Goal: Task Accomplishment & Management: Manage account settings

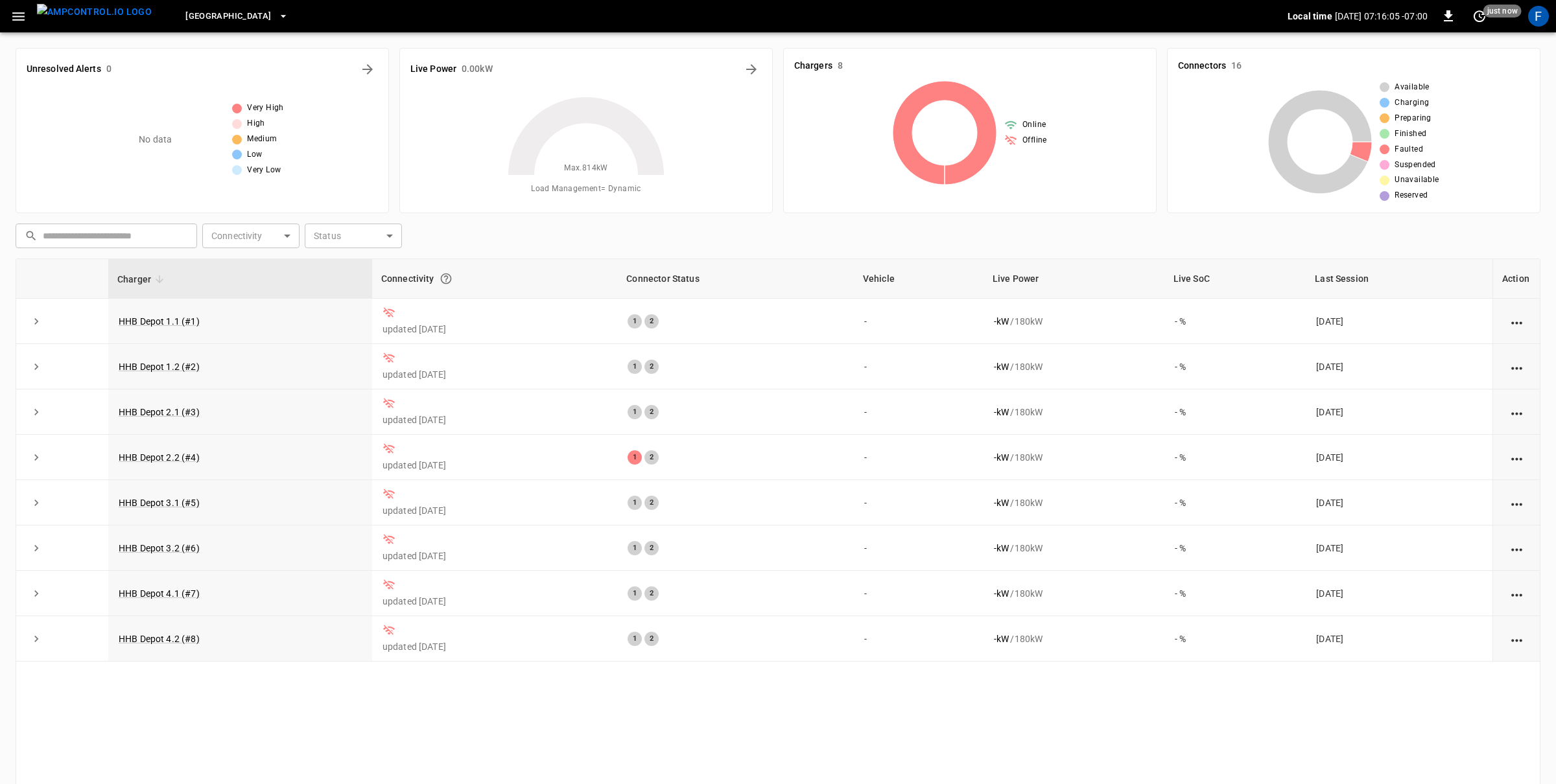
drag, startPoint x: 1543, startPoint y: 22, endPoint x: 1530, endPoint y: 39, distance: 21.4
click at [1543, 22] on div "F" at bounding box center [1538, 17] width 21 height 21
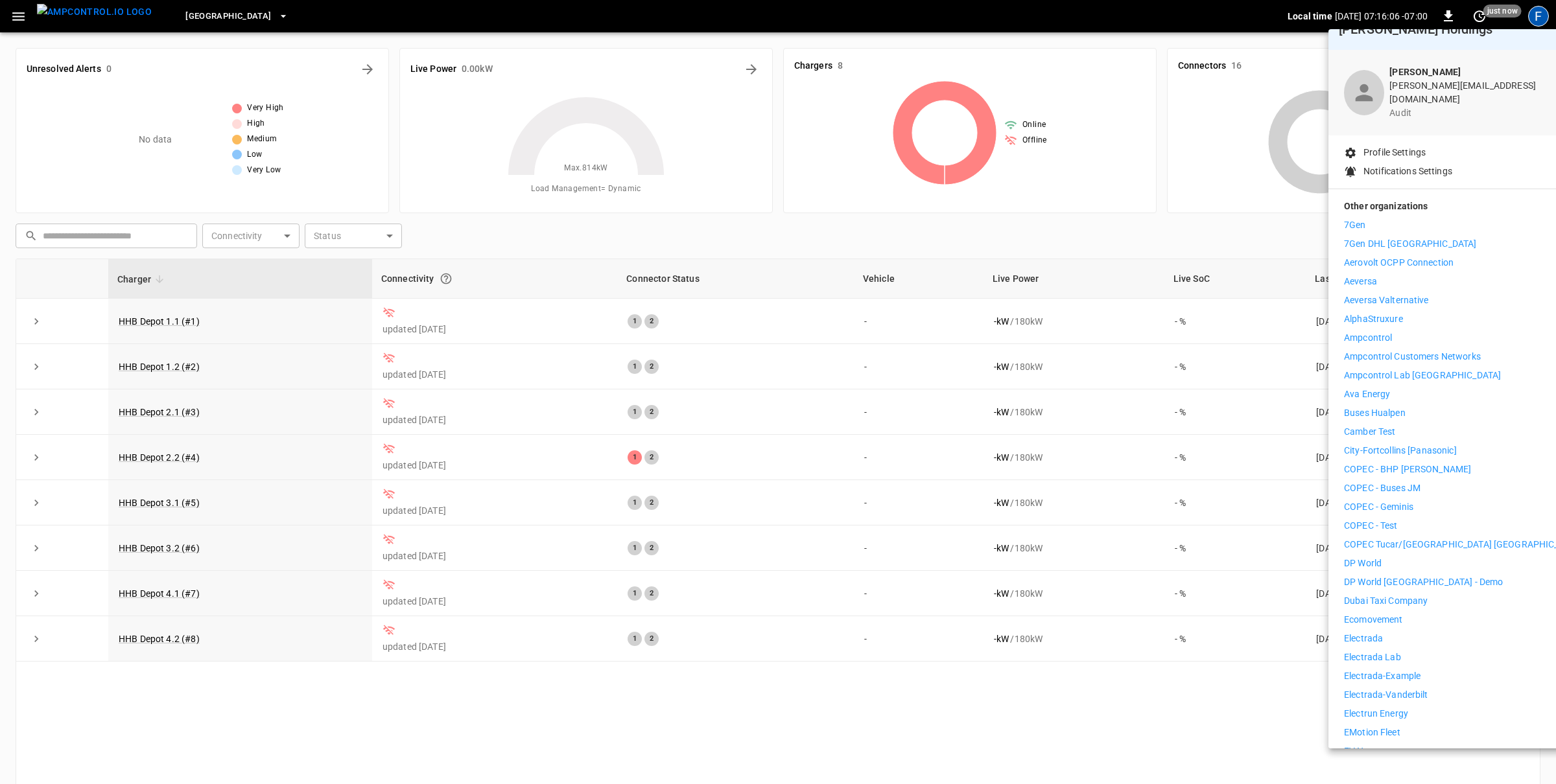
scroll to position [23, 0]
click at [1386, 611] on p "ecomovement" at bounding box center [1373, 617] width 58 height 13
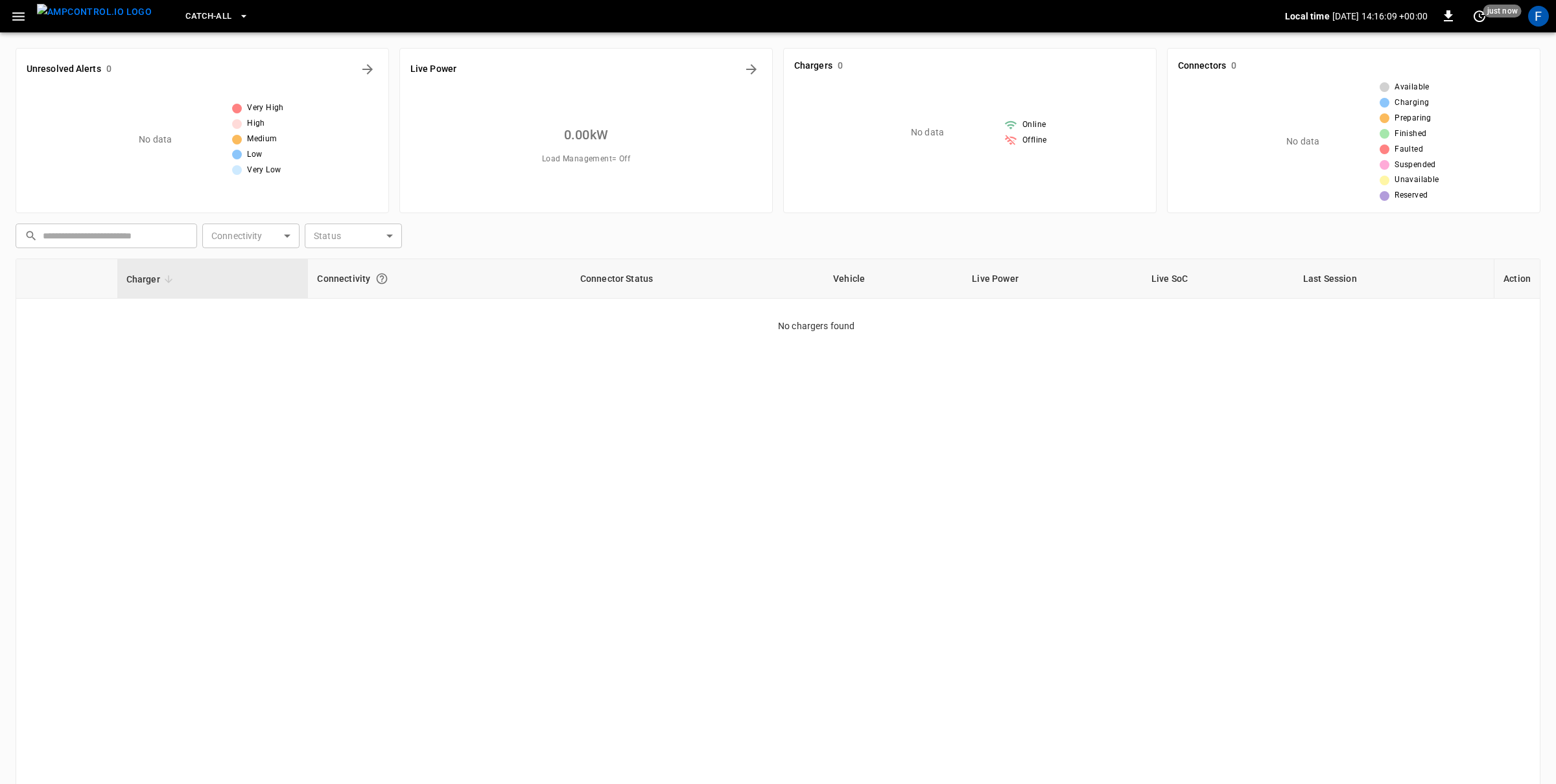
click at [11, 14] on icon "button" at bounding box center [18, 17] width 16 height 16
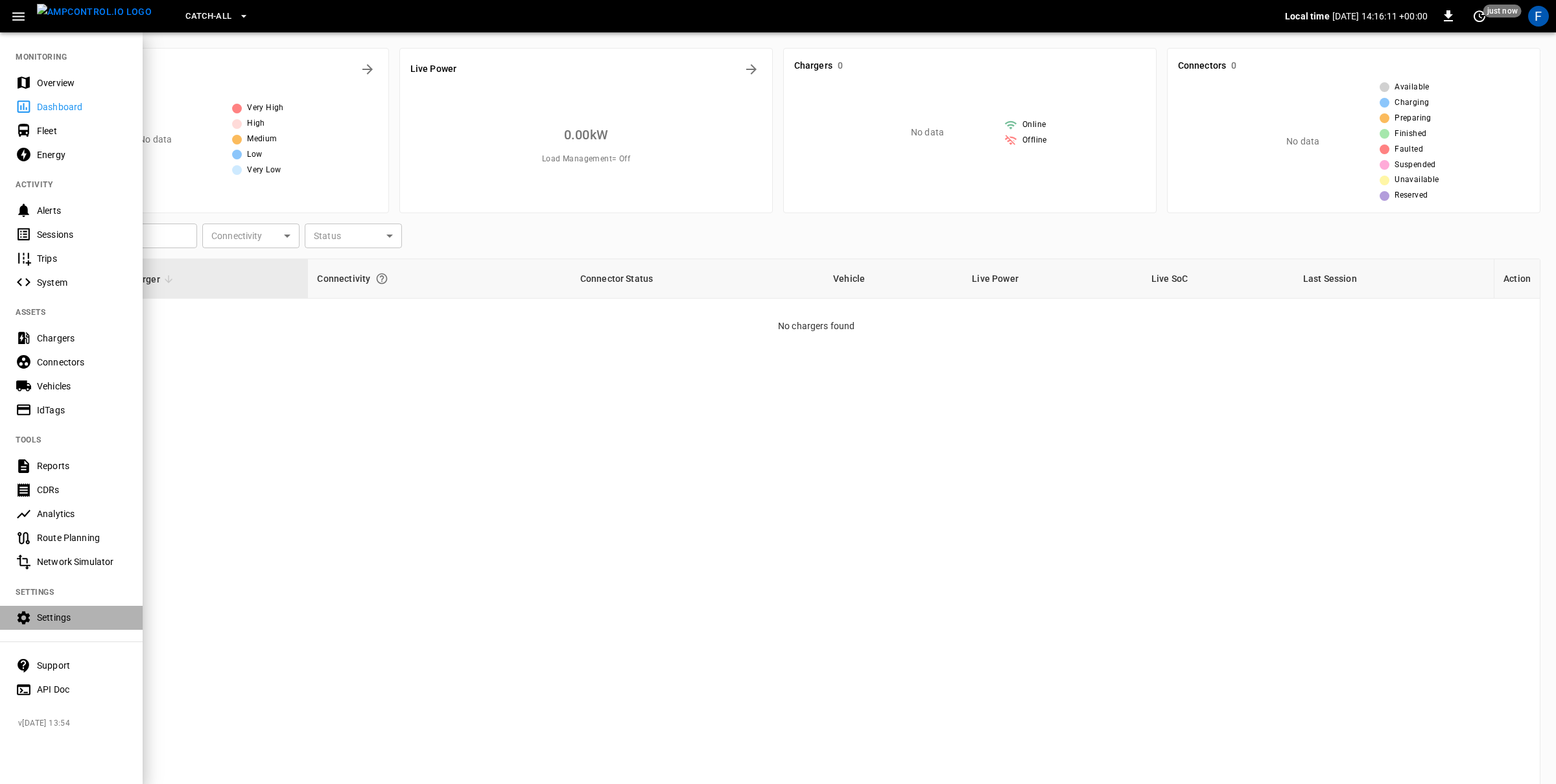
click at [76, 623] on div "Settings" at bounding box center [82, 617] width 90 height 13
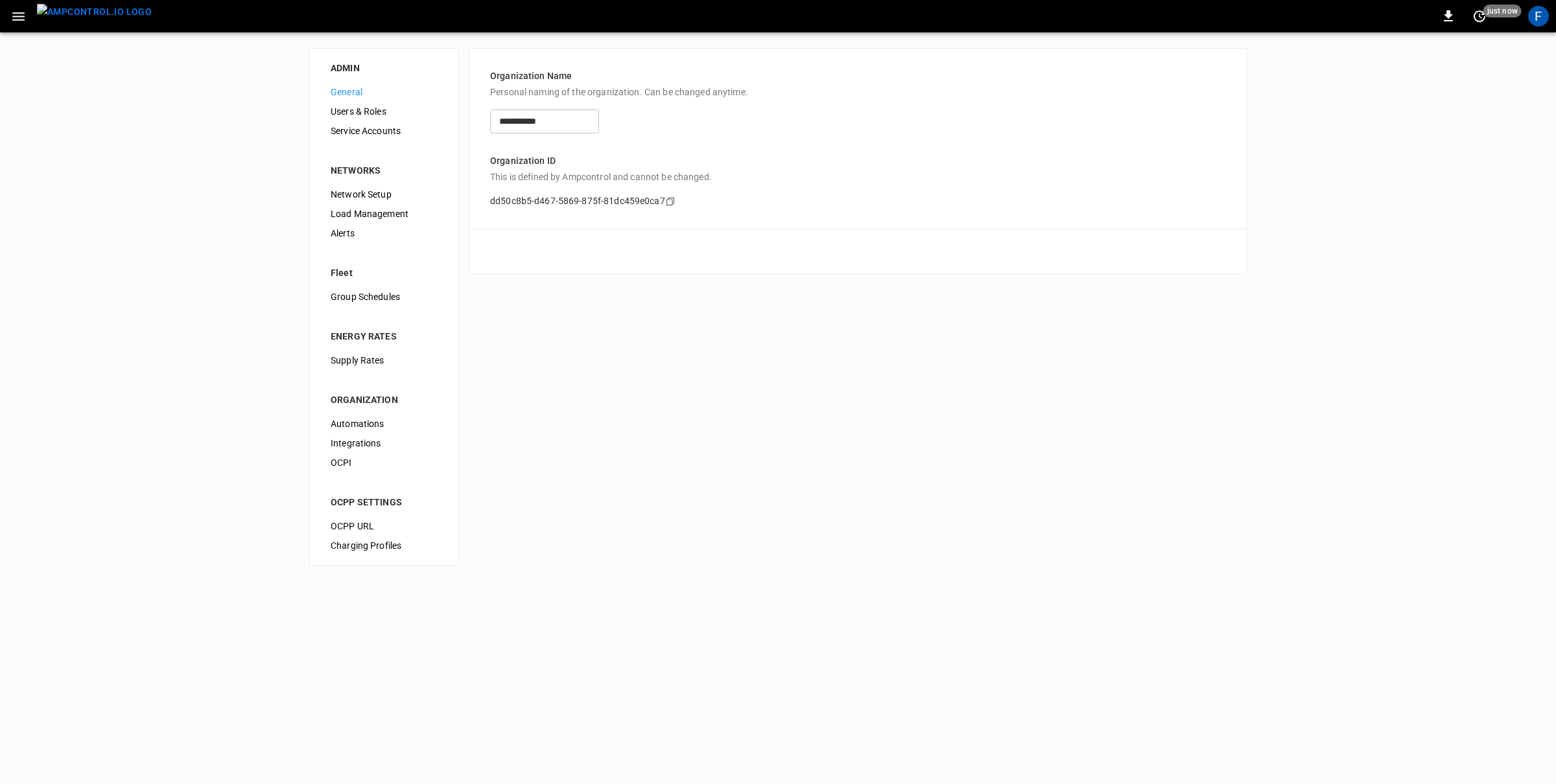
click at [382, 125] on span "Service Accounts" at bounding box center [383, 131] width 106 height 13
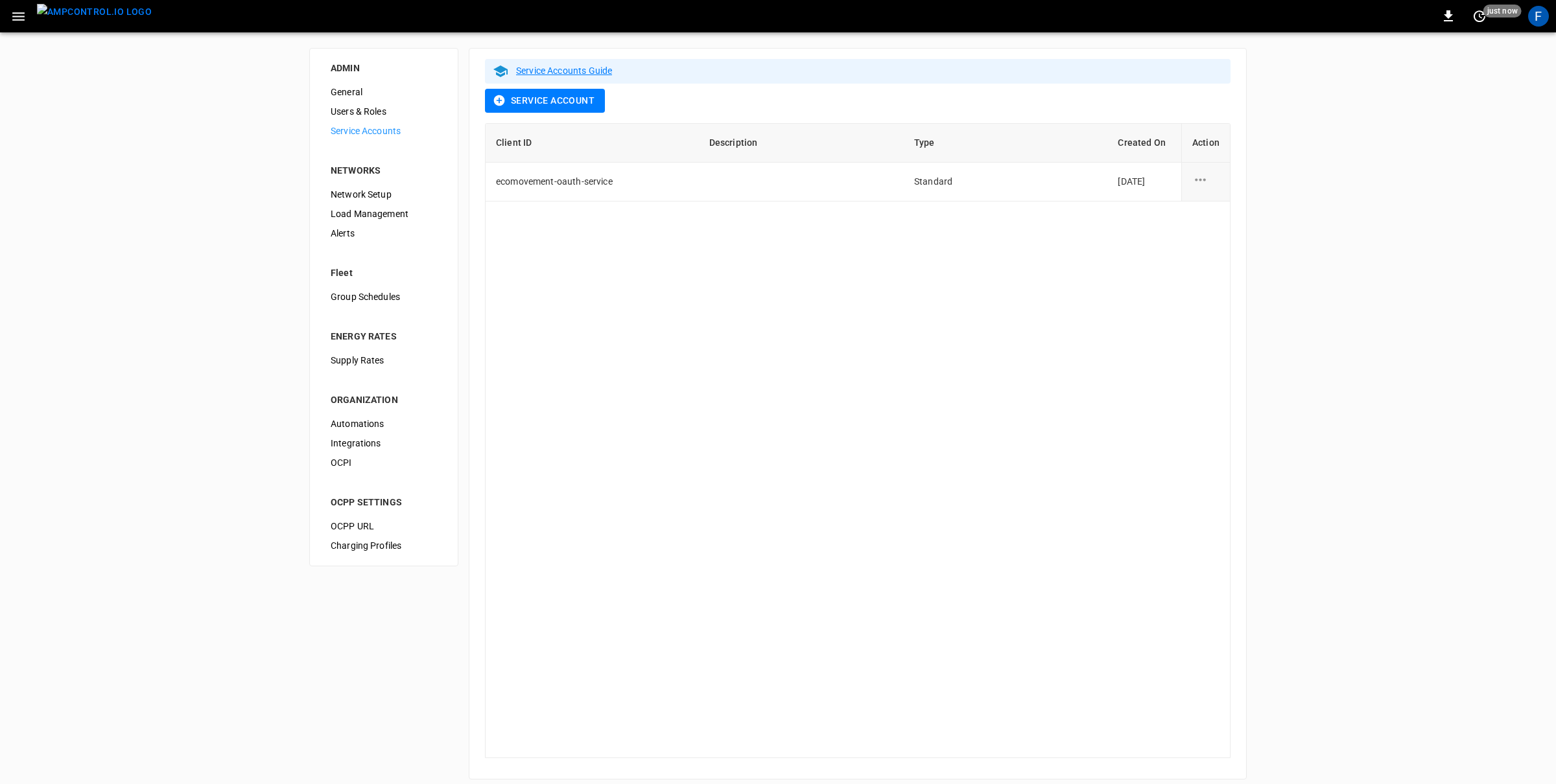
click at [572, 105] on button "Service Account" at bounding box center [545, 100] width 120 height 24
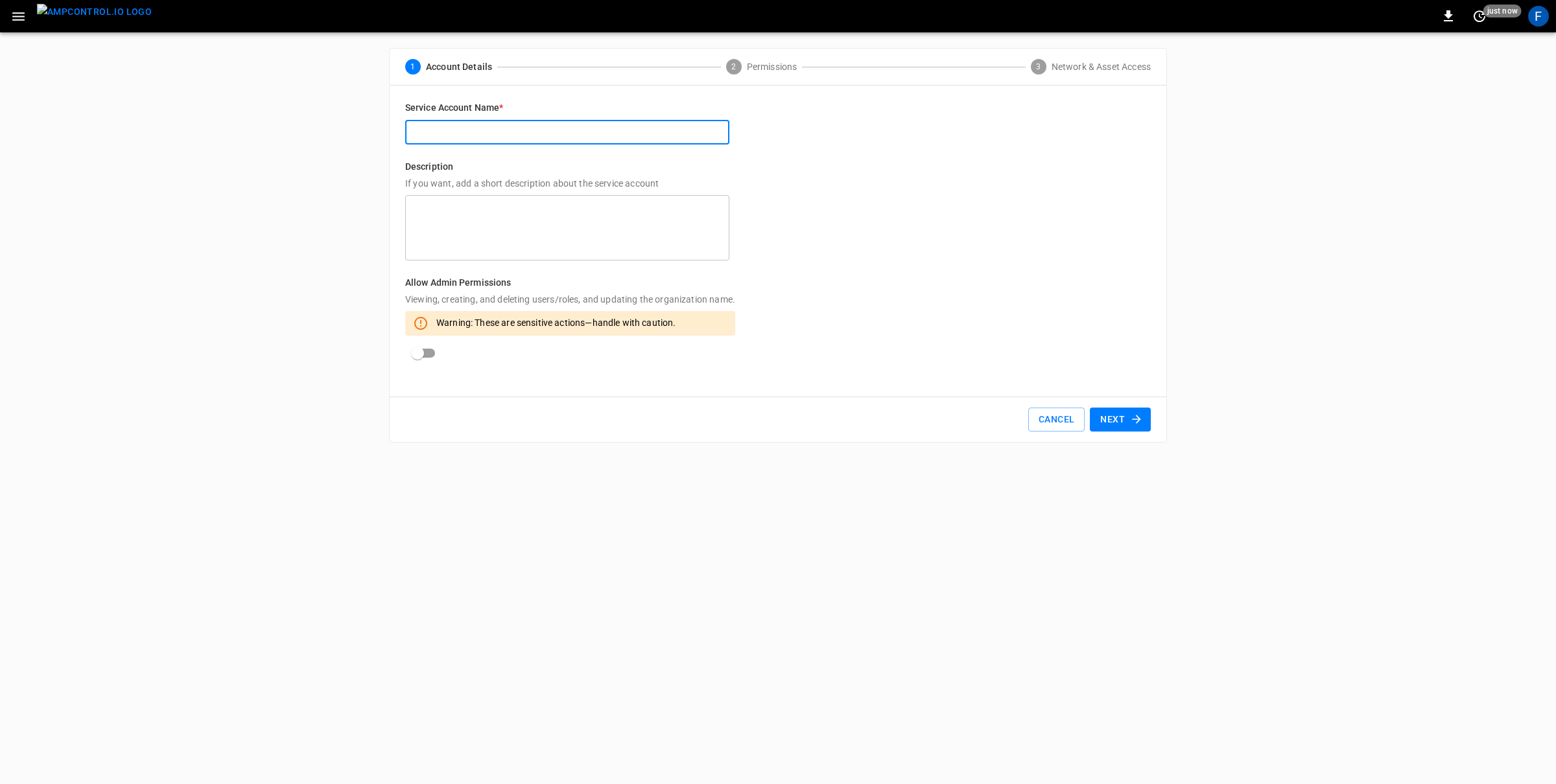
click at [536, 125] on input "text" at bounding box center [567, 132] width 324 height 24
type input "**********"
click at [1134, 419] on icon "button" at bounding box center [1137, 420] width 9 height 9
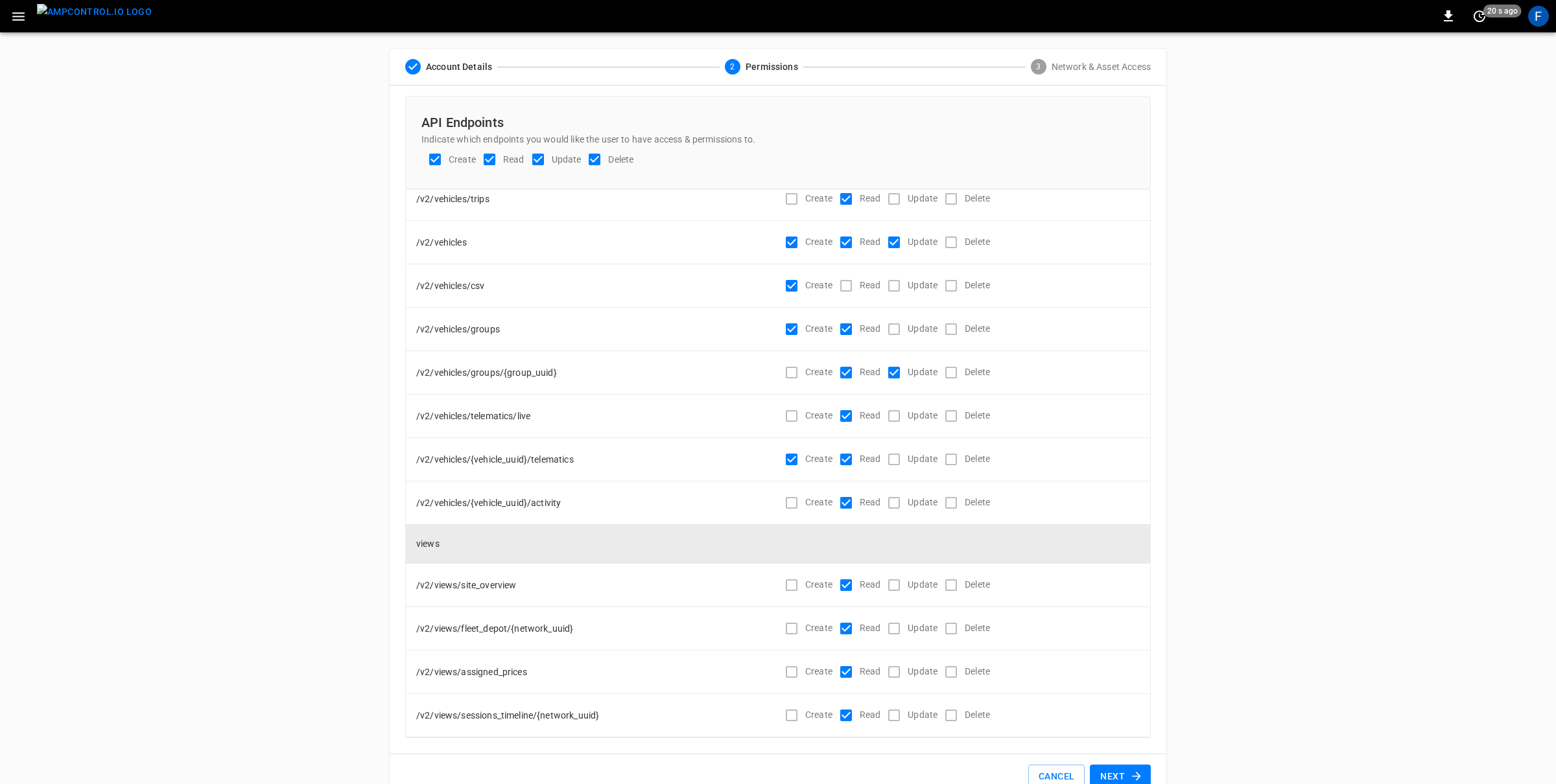
scroll to position [31, 0]
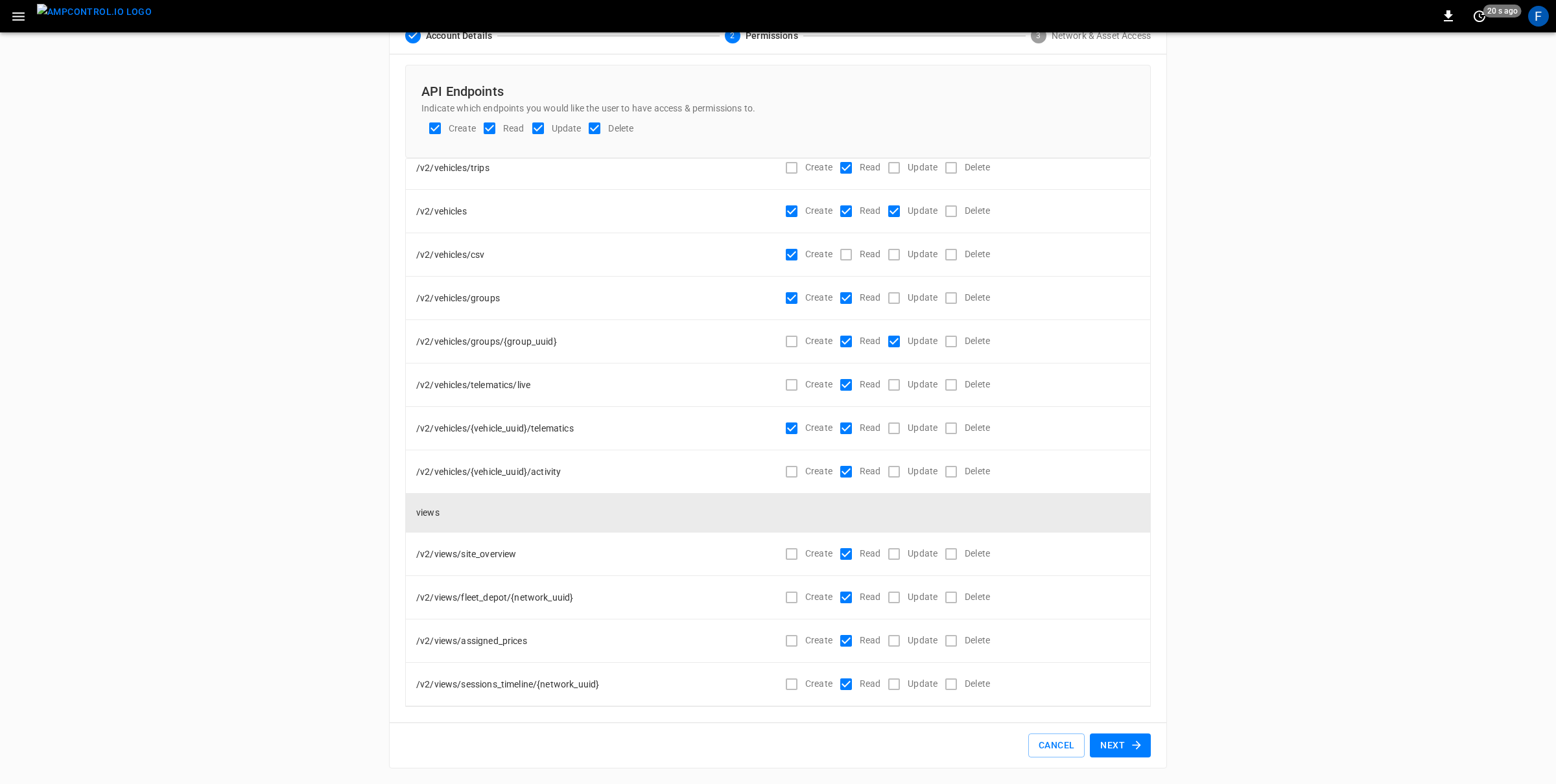
click at [1119, 744] on button "Next" at bounding box center [1120, 745] width 61 height 24
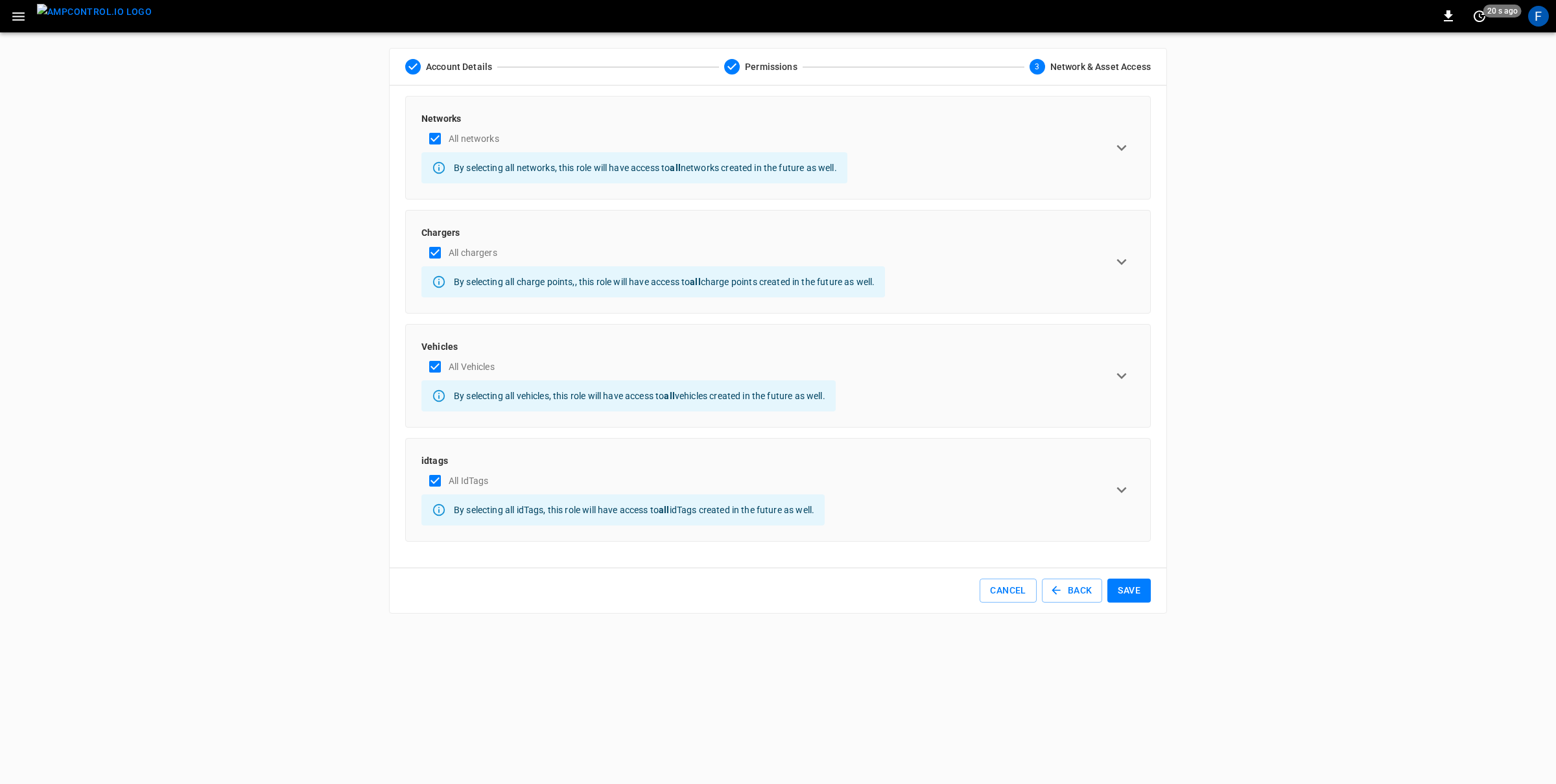
click at [1132, 596] on button "Save" at bounding box center [1128, 591] width 43 height 24
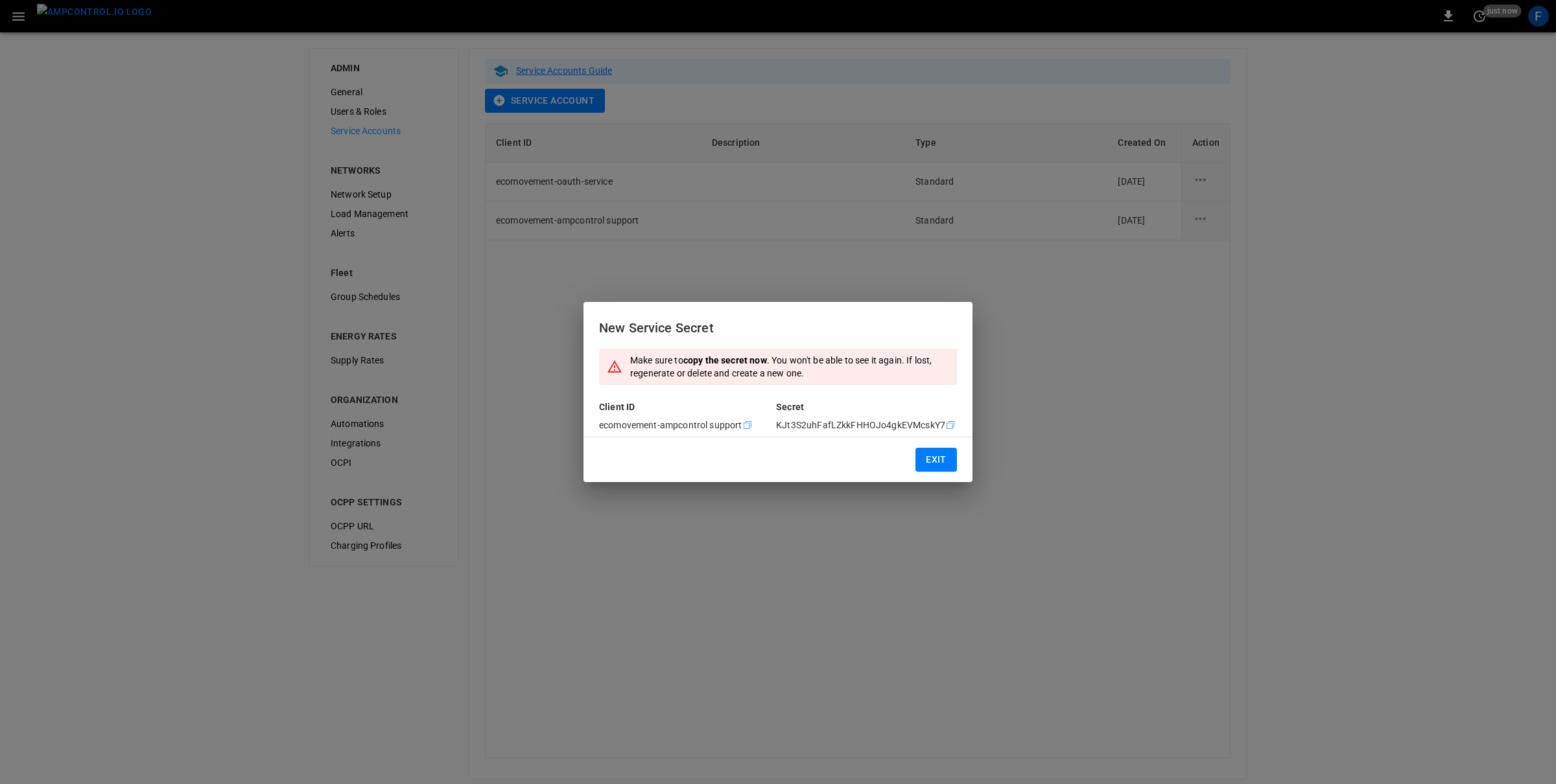
click at [745, 426] on icon "Copy" at bounding box center [747, 425] width 11 height 11
click at [948, 424] on icon "Copy" at bounding box center [950, 425] width 11 height 11
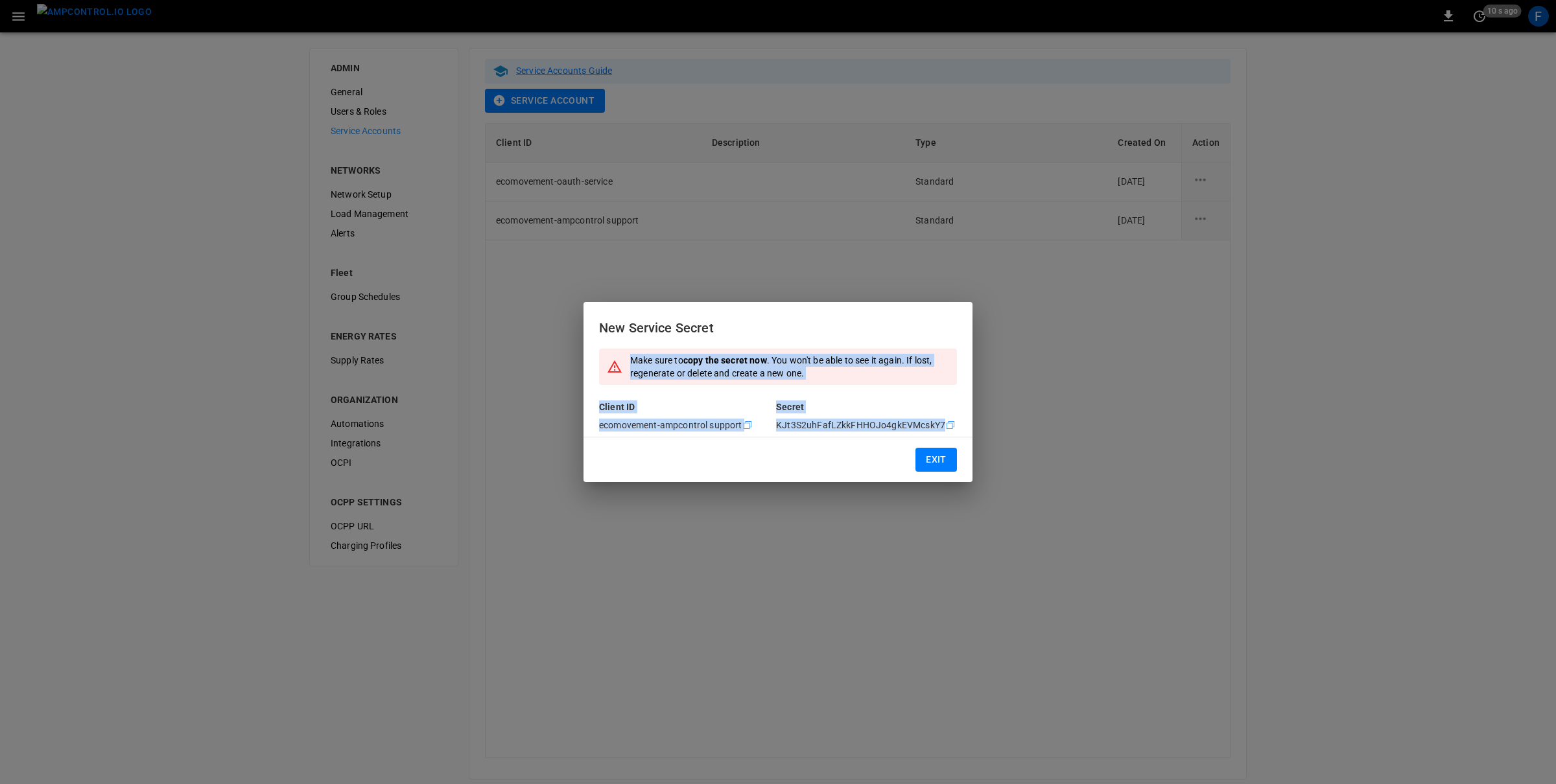
click at [931, 460] on button "Exit" at bounding box center [935, 460] width 41 height 24
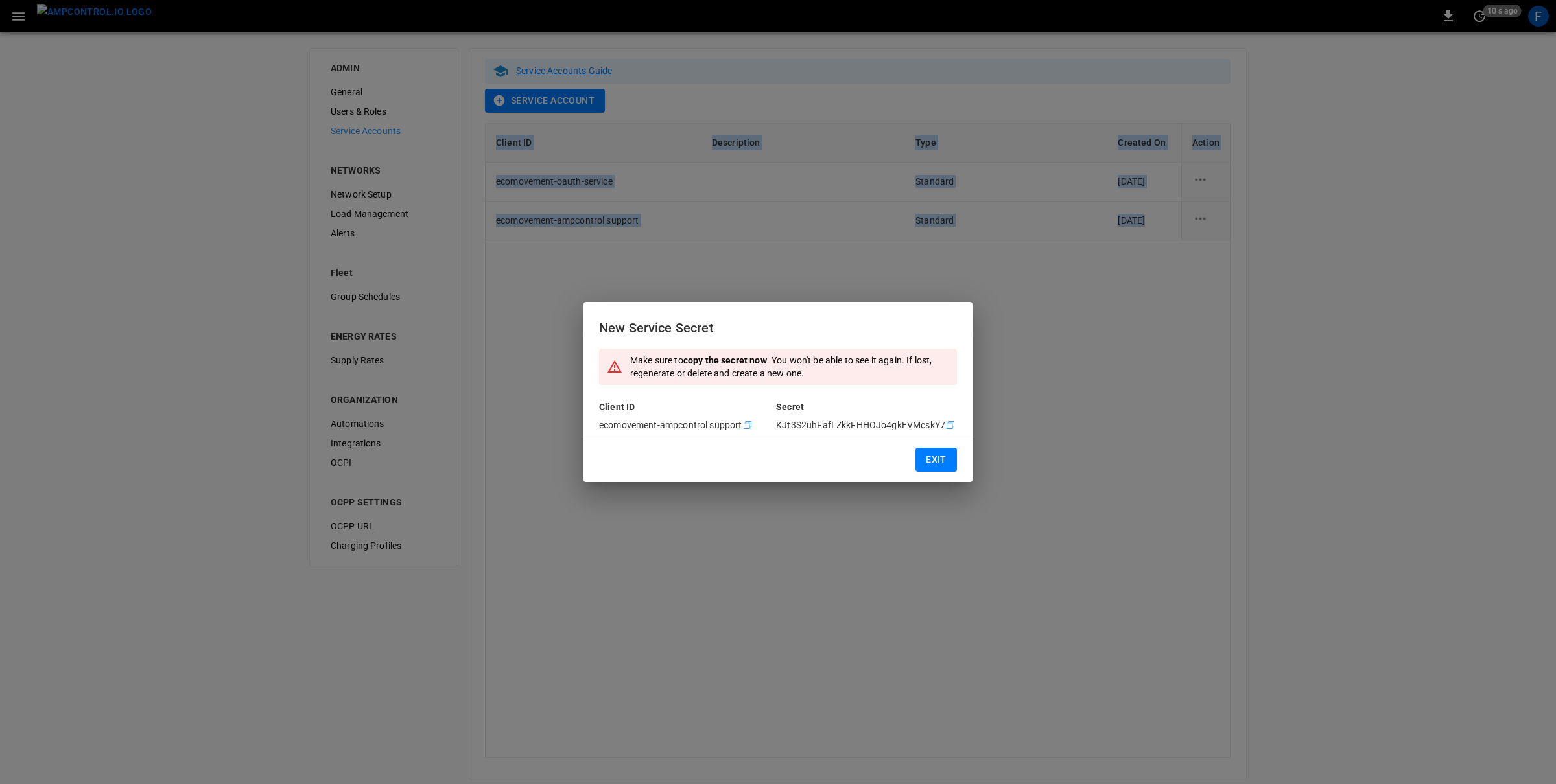
click at [931, 460] on div "Client ID Description Type Created On Action ecomovement-oauth-service Standard…" at bounding box center [858, 440] width 745 height 635
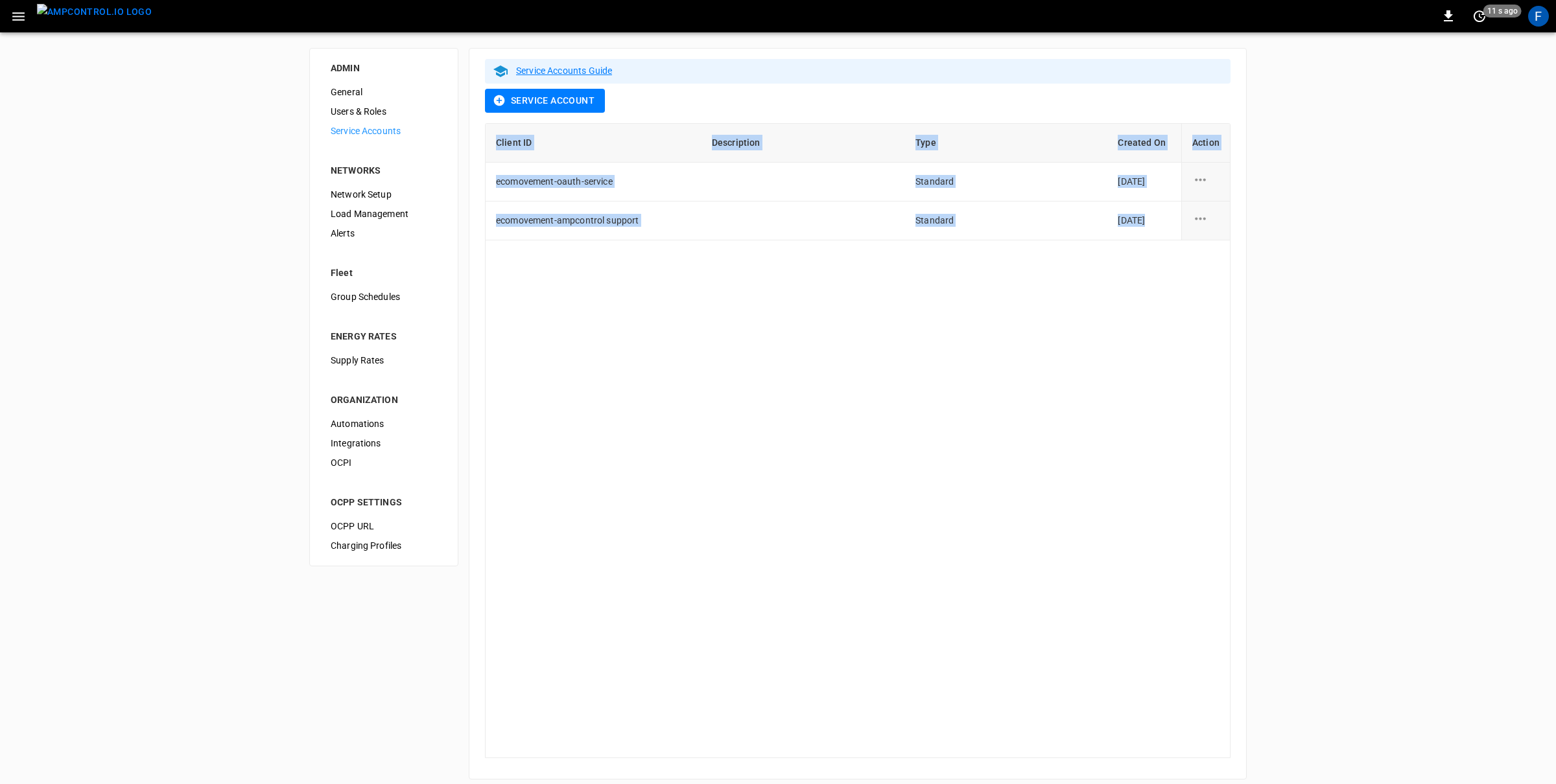
click at [1532, 13] on div "F" at bounding box center [1538, 17] width 21 height 21
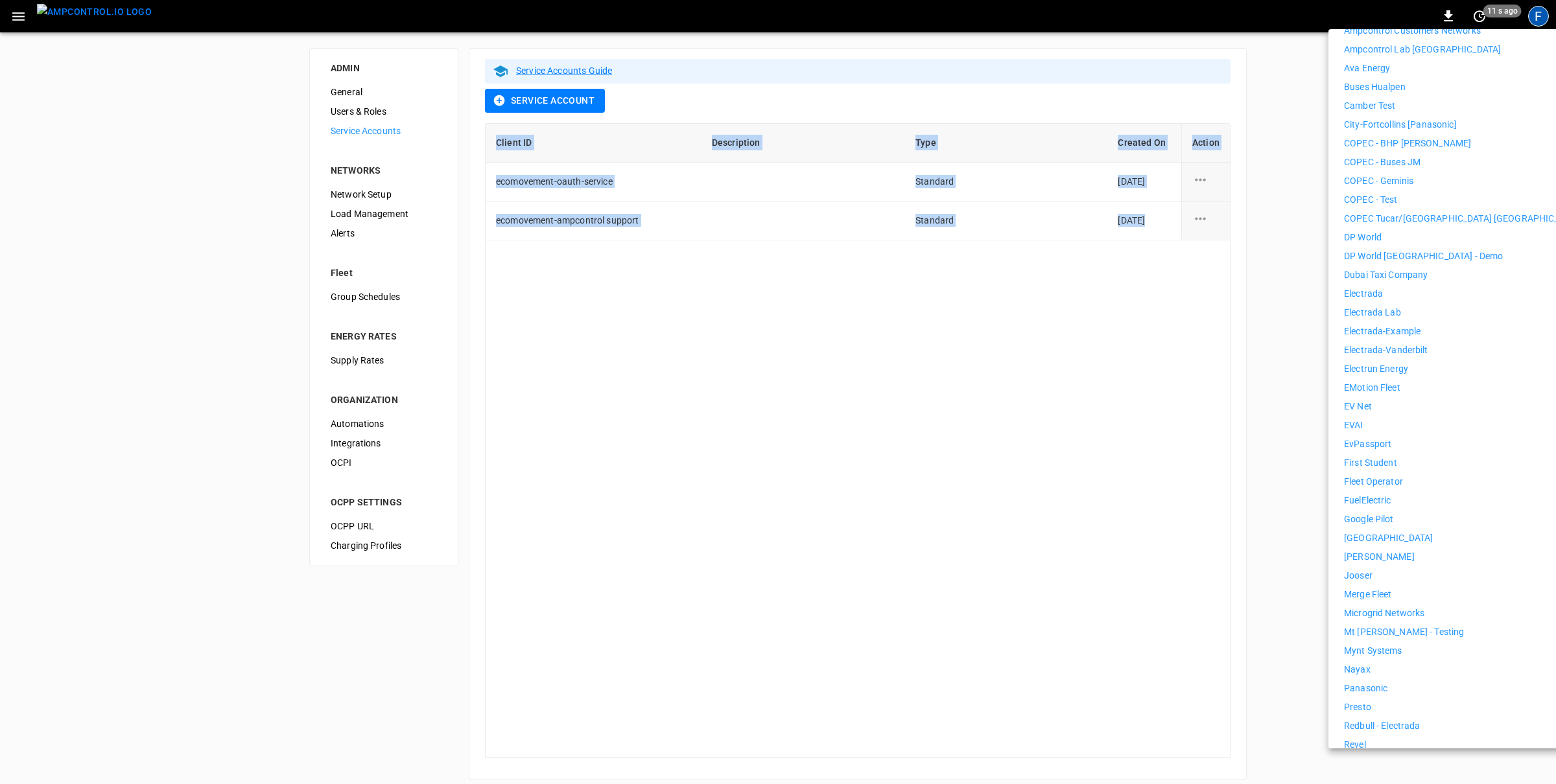
scroll to position [630, 0]
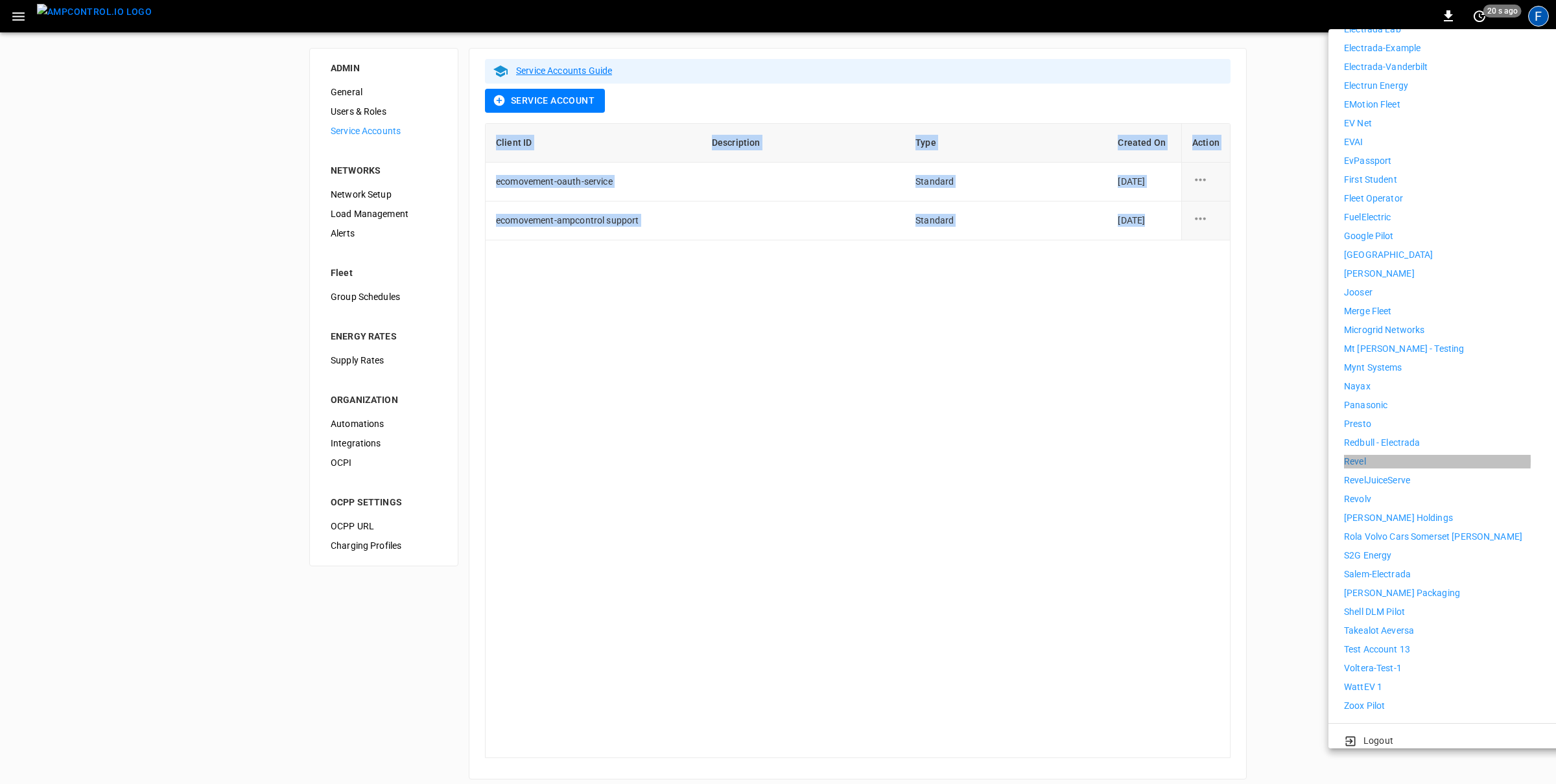
drag, startPoint x: 1370, startPoint y: 451, endPoint x: 1301, endPoint y: 453, distance: 69.0
click at [1369, 455] on li "Revel" at bounding box center [1463, 461] width 238 height 13
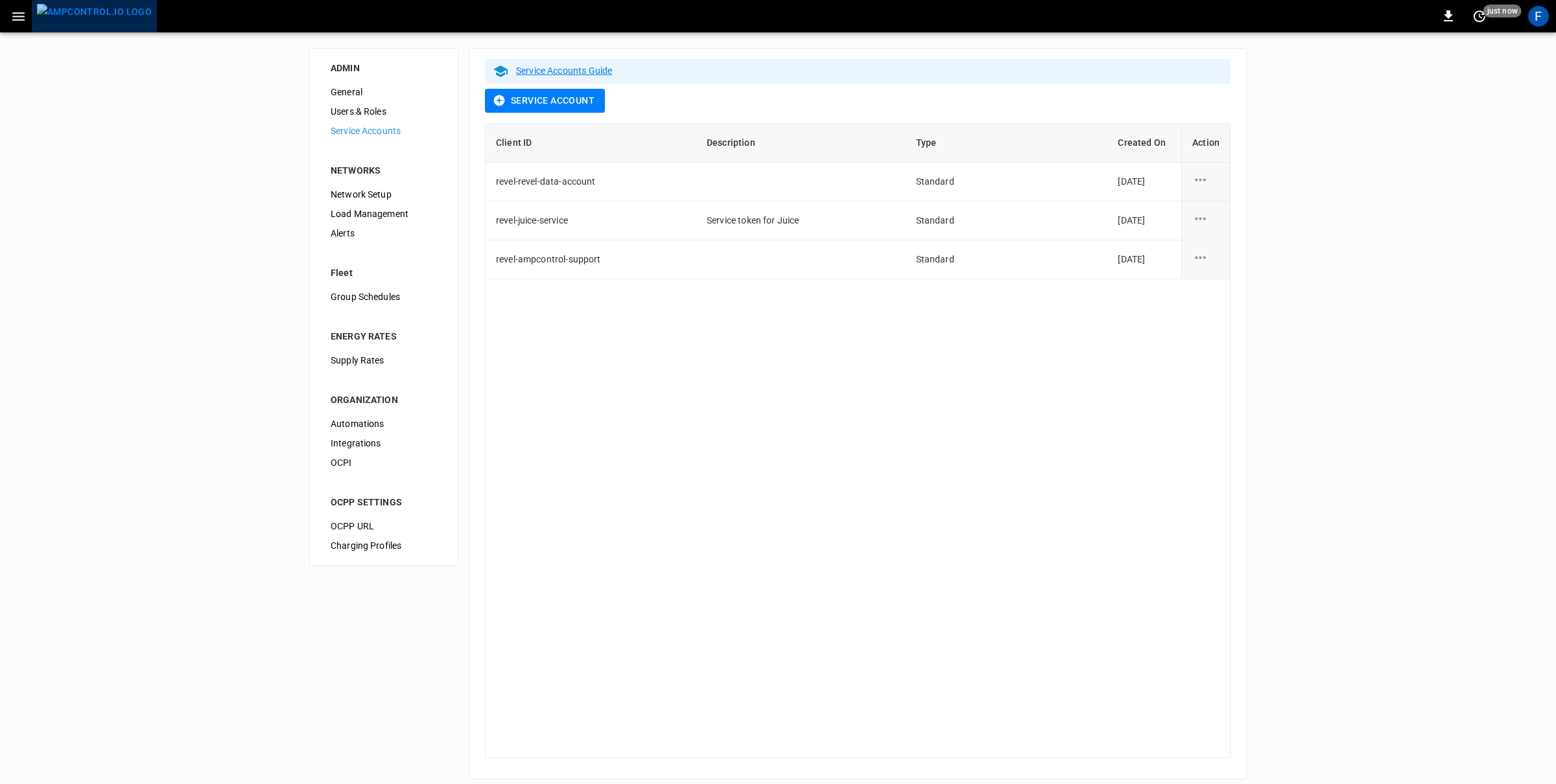
click at [93, 4] on img "menu" at bounding box center [94, 11] width 115 height 16
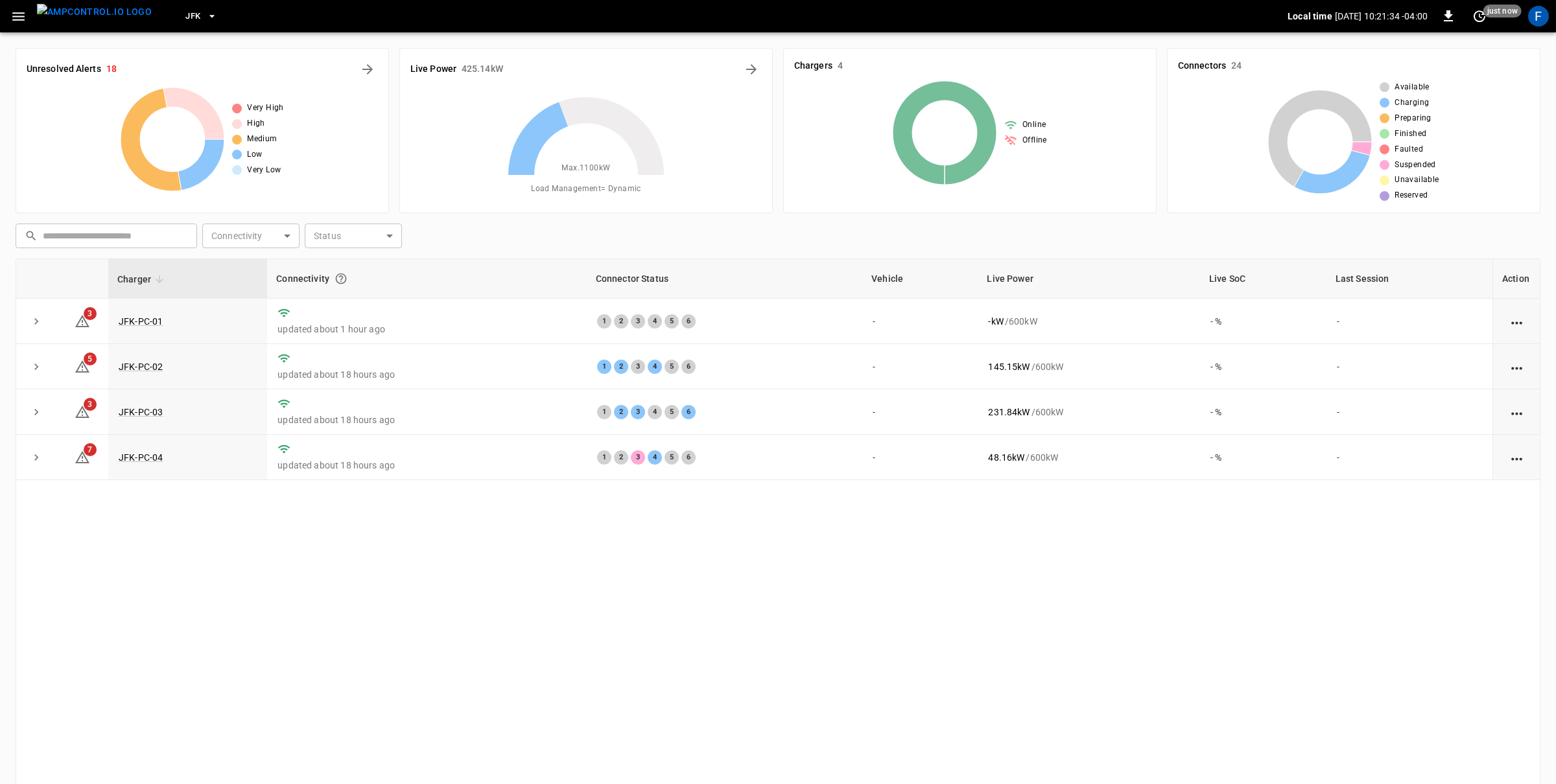
drag, startPoint x: 22, startPoint y: 17, endPoint x: 35, endPoint y: 25, distance: 15.3
click at [21, 17] on icon "button" at bounding box center [18, 17] width 16 height 16
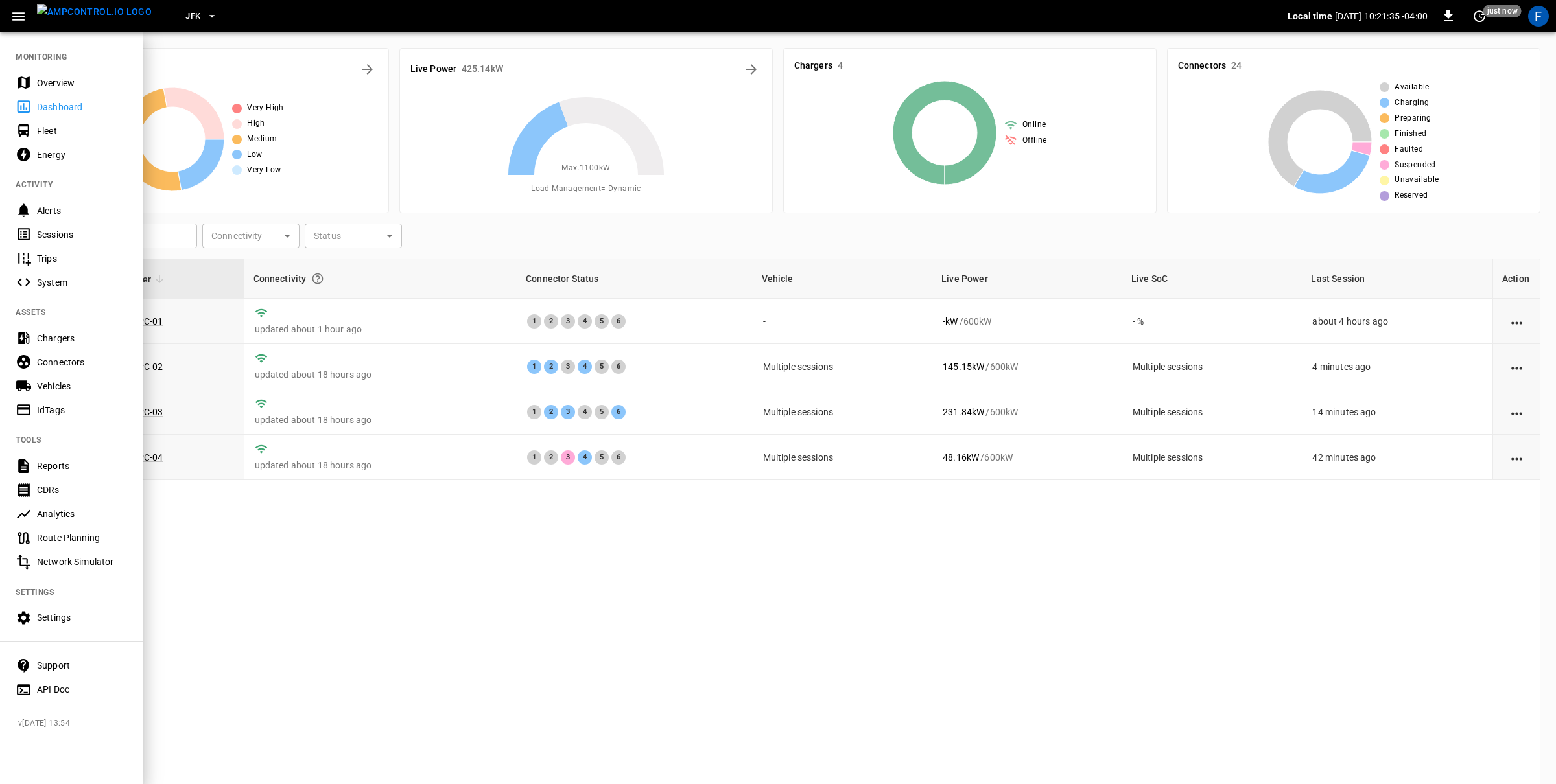
drag, startPoint x: 73, startPoint y: 84, endPoint x: 90, endPoint y: 91, distance: 18.4
click at [73, 84] on div "Overview" at bounding box center [82, 83] width 90 height 13
